Goal: Transaction & Acquisition: Purchase product/service

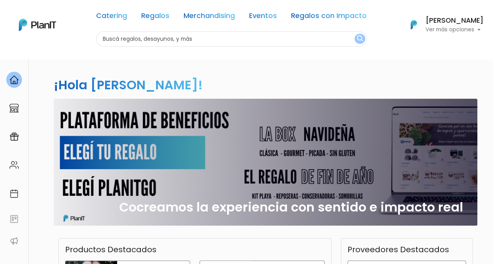
click at [201, 36] on input "text" at bounding box center [231, 38] width 270 height 15
type input "desayuno"
click at [354, 34] on button "submit" at bounding box center [359, 39] width 11 height 10
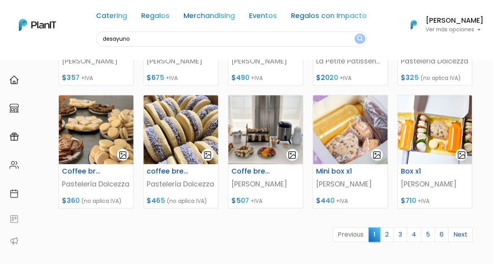
scroll to position [309, 0]
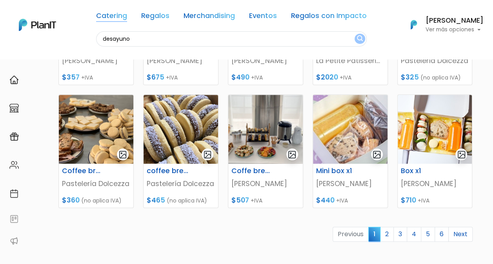
click at [118, 13] on link "Catering" at bounding box center [111, 17] width 31 height 9
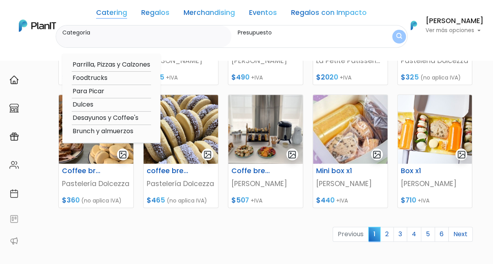
click at [121, 120] on option "Desayunos y Coffee's" at bounding box center [111, 118] width 79 height 10
type input "Desayunos y Coffee's"
type input "$0 - $1000"
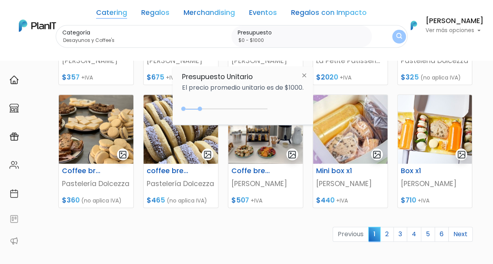
click at [398, 38] on img "submit" at bounding box center [399, 36] width 6 height 7
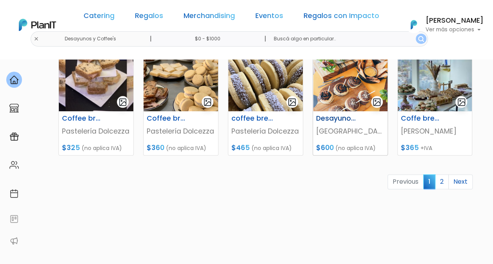
scroll to position [421, 0]
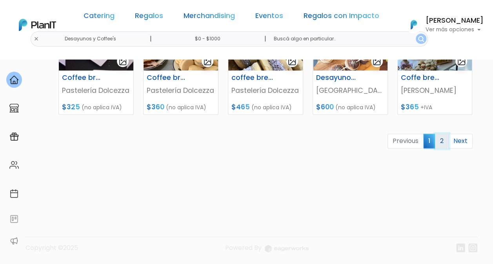
click at [439, 138] on link "2" at bounding box center [442, 141] width 14 height 15
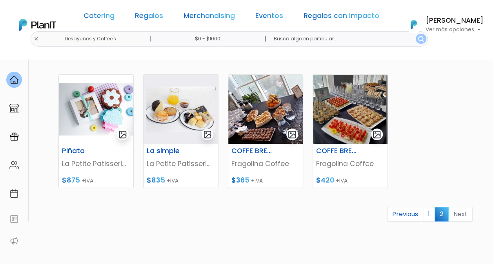
scroll to position [109, 0]
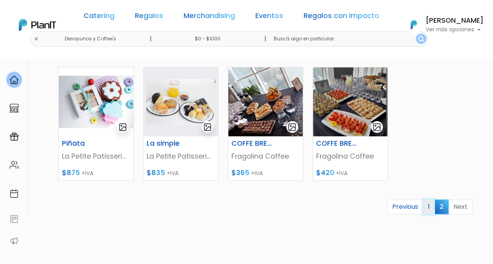
click at [430, 210] on link "1" at bounding box center [429, 206] width 12 height 15
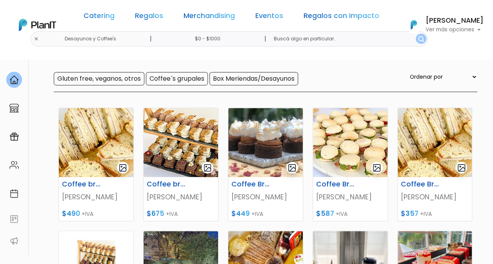
scroll to position [75, 0]
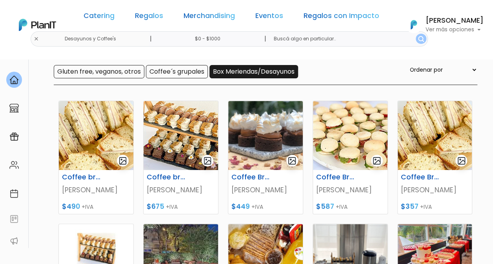
click at [278, 71] on input "Box Meriendas/Desayunos" at bounding box center [253, 71] width 89 height 13
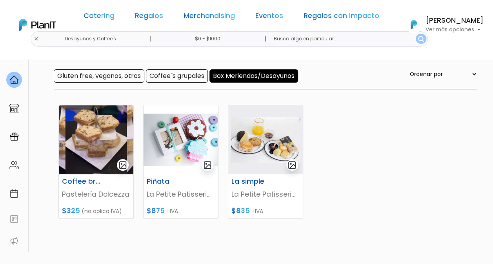
scroll to position [71, 0]
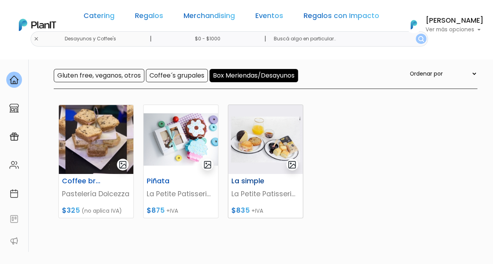
click at [271, 147] on img at bounding box center [265, 139] width 74 height 69
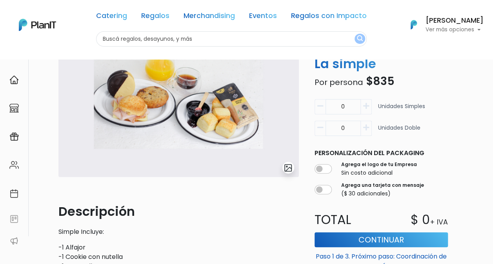
scroll to position [86, 0]
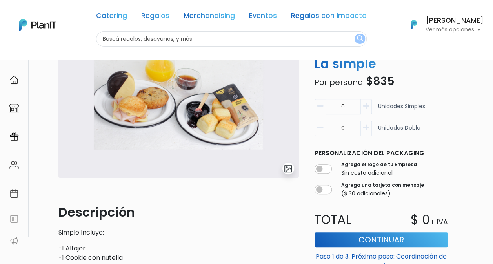
click at [372, 103] on div "0 Unidades simples" at bounding box center [380, 110] width 133 height 22
click at [370, 104] on button "button" at bounding box center [366, 106] width 11 height 15
type input "1"
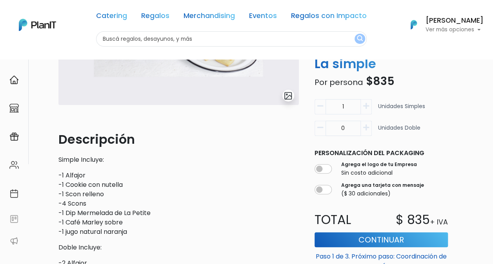
scroll to position [0, 0]
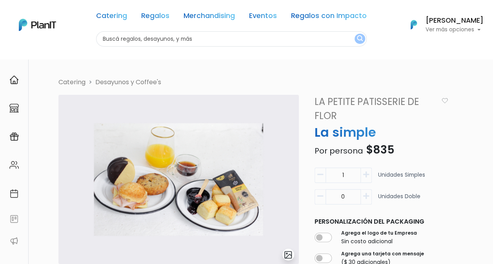
click at [286, 257] on img "submit" at bounding box center [287, 254] width 9 height 9
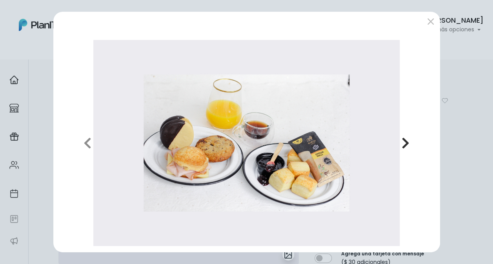
click at [406, 139] on icon "button" at bounding box center [405, 143] width 8 height 13
click at [428, 25] on button "submit" at bounding box center [430, 21] width 13 height 13
